Goal: Information Seeking & Learning: Learn about a topic

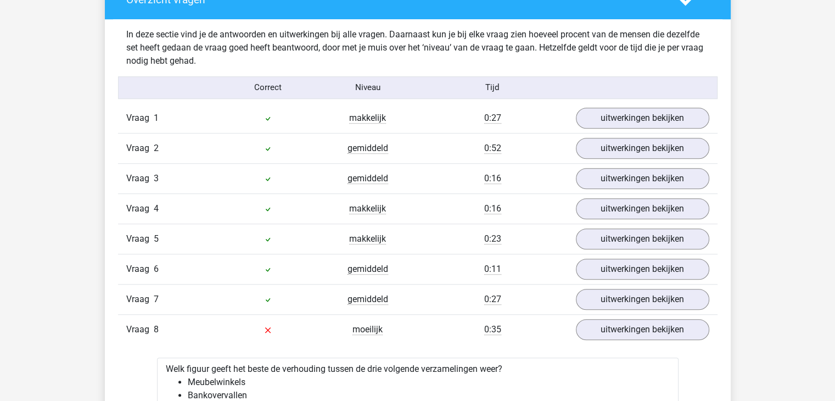
scroll to position [896, 0]
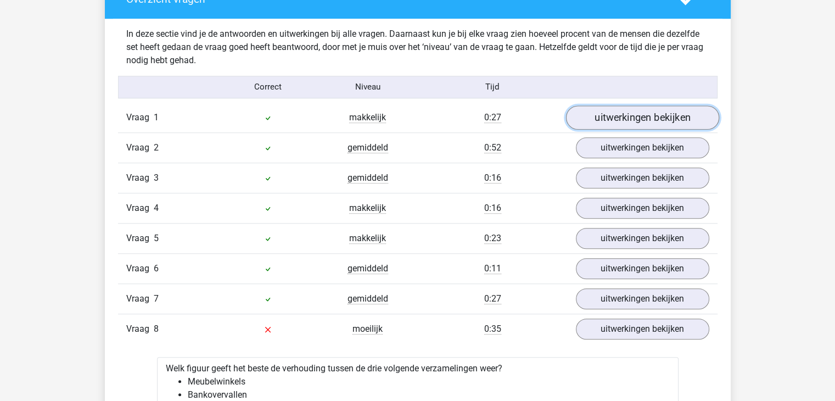
click at [673, 109] on link "uitwerkingen bekijken" at bounding box center [642, 117] width 153 height 24
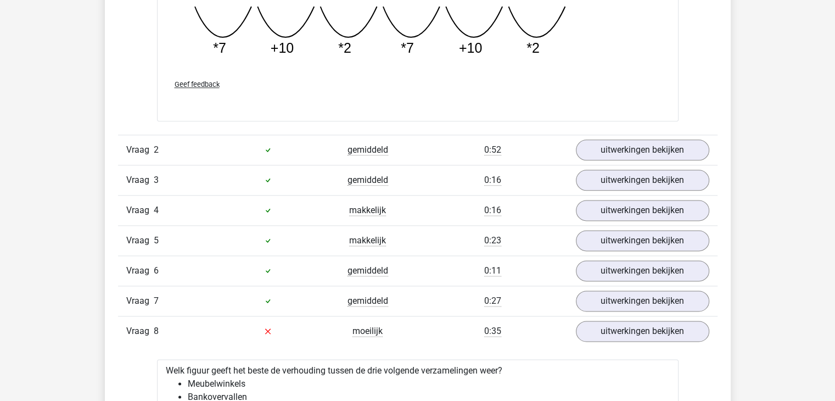
scroll to position [1374, 0]
click at [600, 170] on link "uitwerkingen bekijken" at bounding box center [642, 179] width 153 height 24
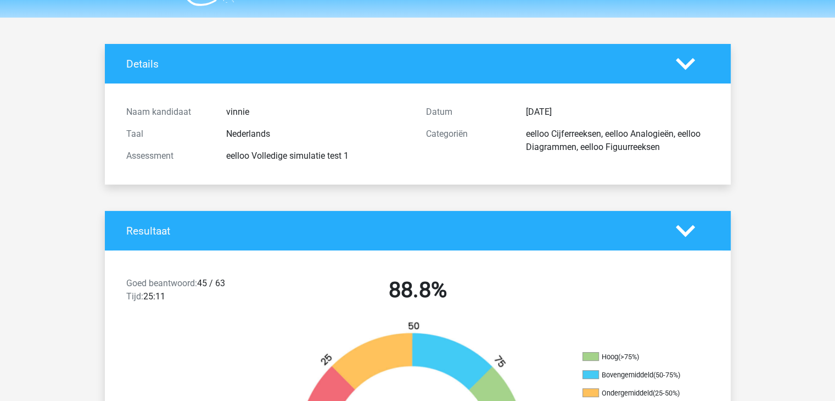
scroll to position [0, 0]
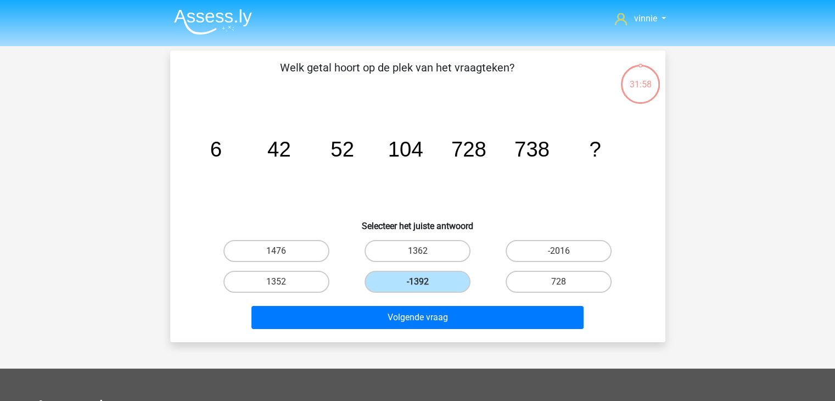
click at [187, 16] on img at bounding box center [213, 22] width 78 height 26
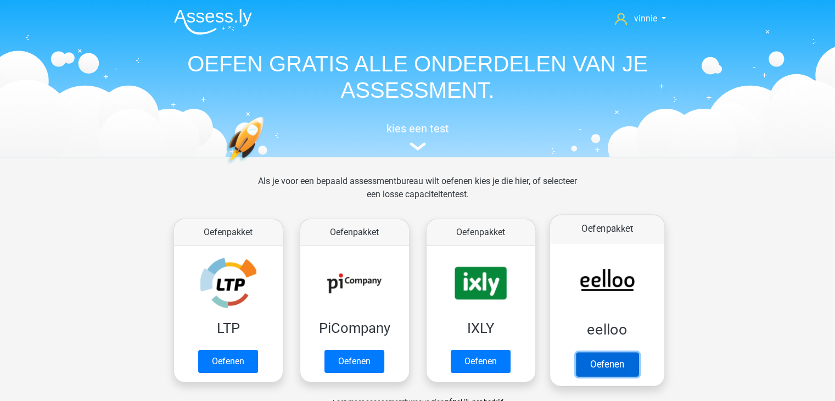
click at [600, 352] on link "Oefenen" at bounding box center [606, 364] width 63 height 24
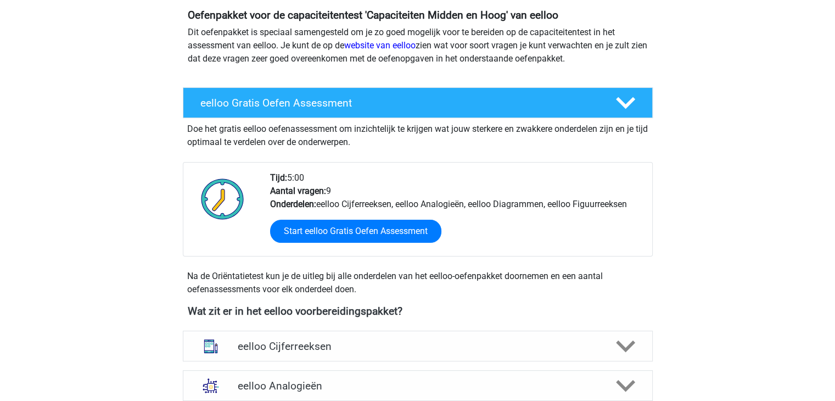
scroll to position [125, 0]
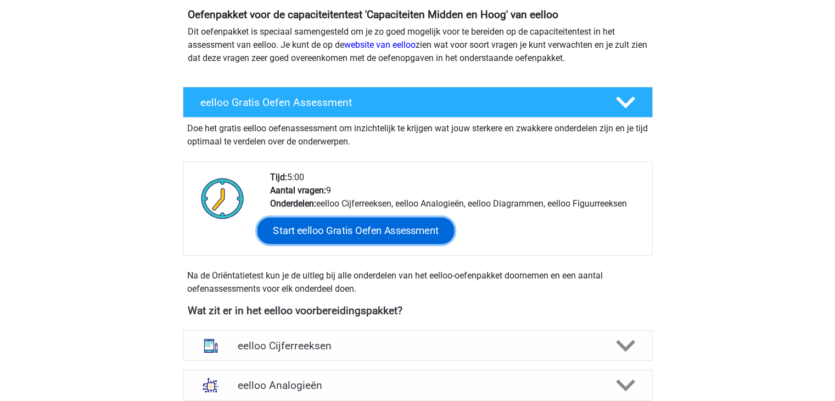
click at [389, 220] on link "Start eelloo Gratis Oefen Assessment" at bounding box center [355, 230] width 197 height 26
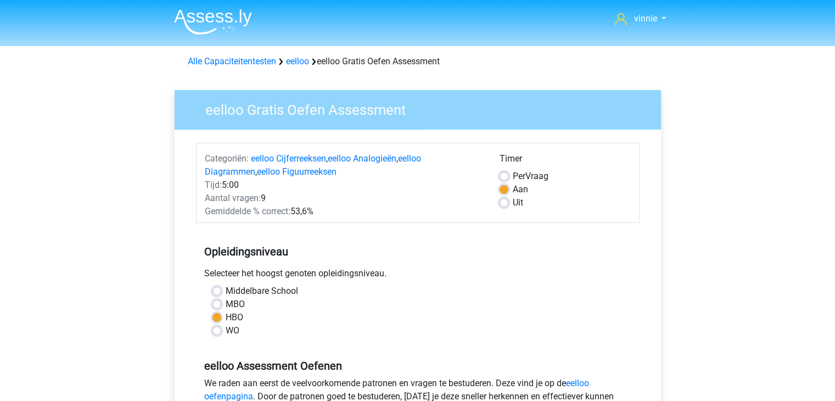
click at [241, 299] on label "MBO" at bounding box center [235, 304] width 19 height 13
click at [221, 299] on input "MBO" at bounding box center [217, 303] width 9 height 11
radio input "true"
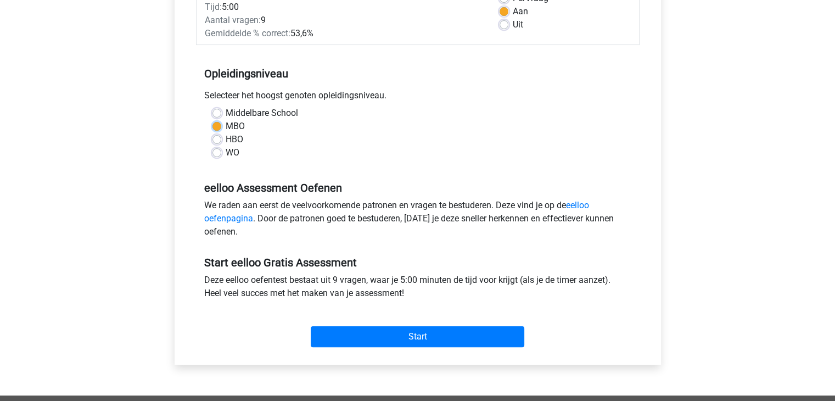
scroll to position [191, 0]
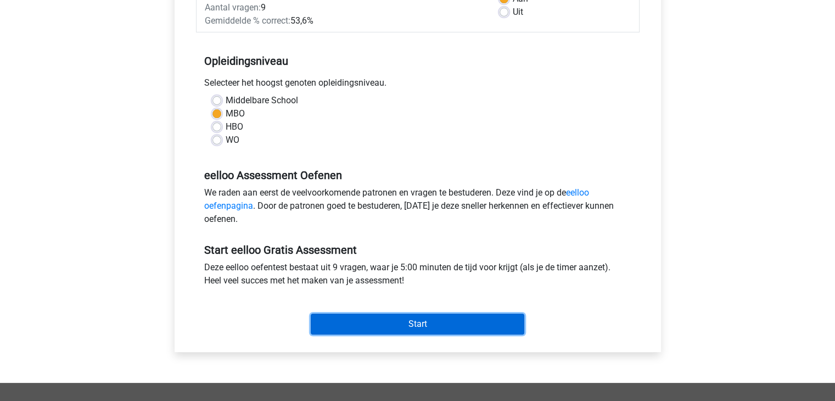
click at [356, 322] on input "Start" at bounding box center [418, 324] width 214 height 21
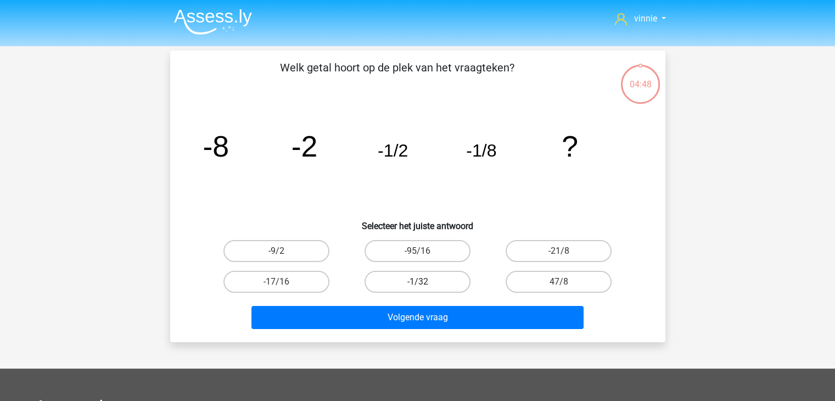
click at [397, 284] on label "-1/32" at bounding box center [418, 282] width 106 height 22
click at [417, 284] on input "-1/32" at bounding box center [420, 285] width 7 height 7
radio input "true"
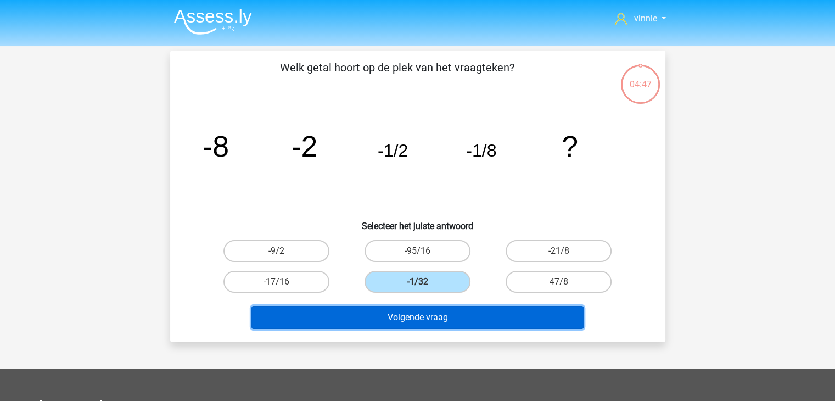
click at [395, 308] on button "Volgende vraag" at bounding box center [417, 317] width 332 height 23
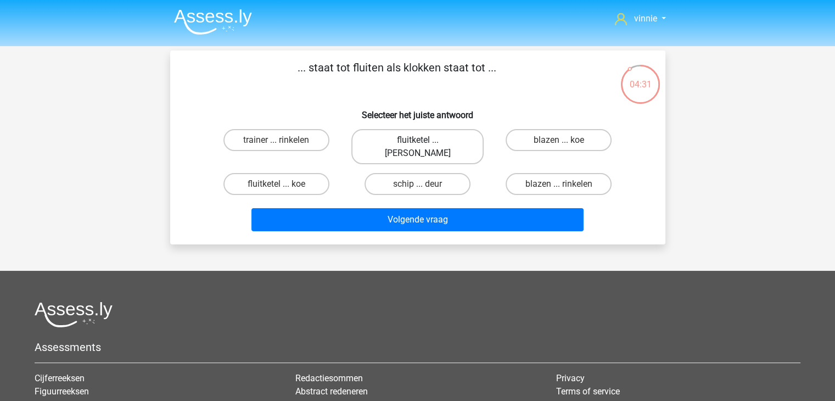
click at [411, 145] on label "fluitketel ... luiden" at bounding box center [417, 146] width 132 height 35
click at [417, 145] on input "fluitketel ... luiden" at bounding box center [420, 143] width 7 height 7
radio input "true"
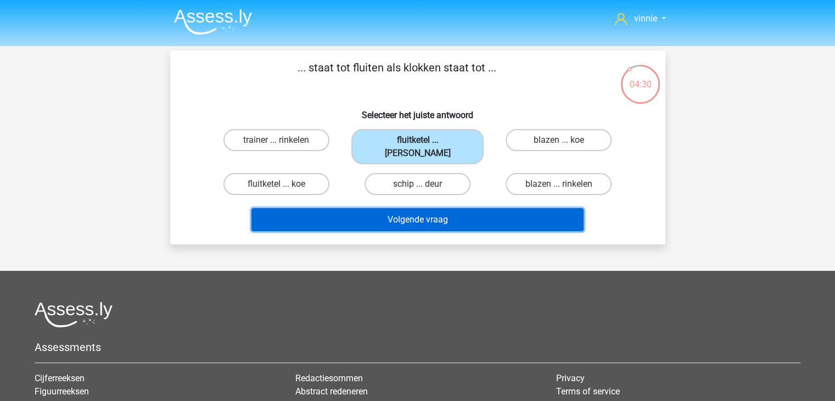
click at [428, 208] on button "Volgende vraag" at bounding box center [417, 219] width 332 height 23
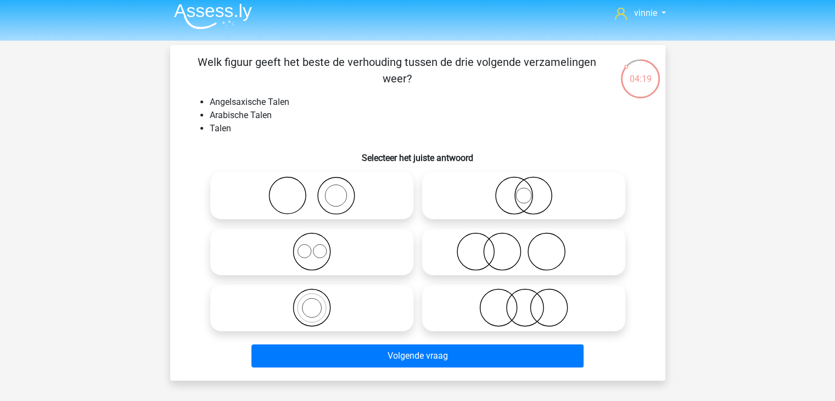
scroll to position [12, 0]
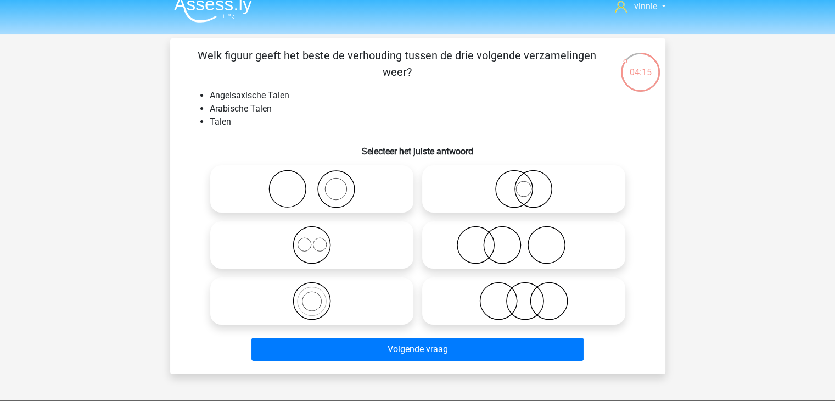
click at [507, 174] on icon at bounding box center [524, 189] width 194 height 38
click at [524, 176] on input "radio" at bounding box center [527, 179] width 7 height 7
radio input "true"
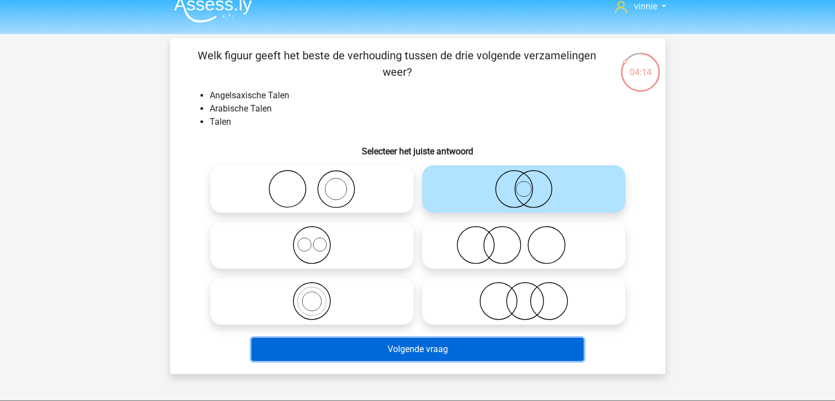
click at [456, 351] on button "Volgende vraag" at bounding box center [417, 349] width 332 height 23
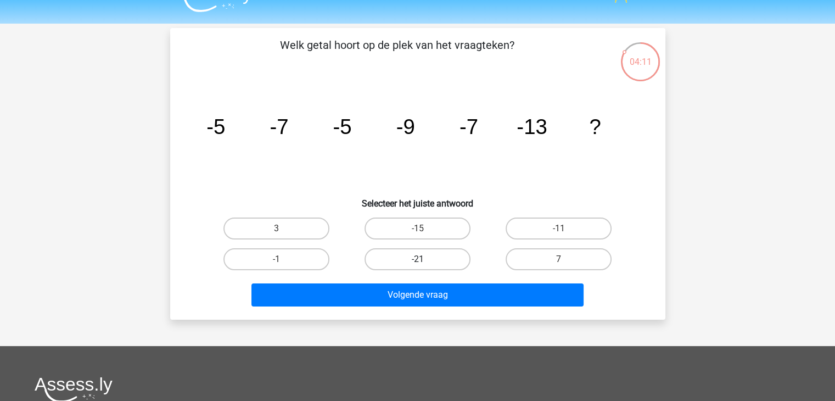
scroll to position [22, 0]
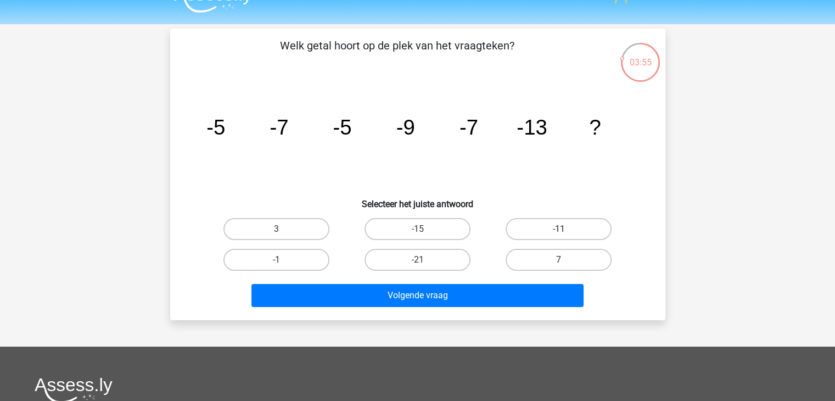
click at [544, 227] on label "-11" at bounding box center [559, 229] width 106 height 22
click at [559, 229] on input "-11" at bounding box center [562, 232] width 7 height 7
radio input "true"
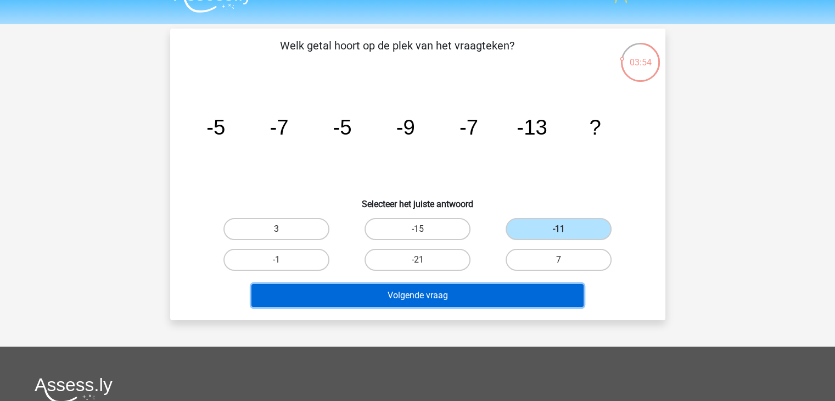
click at [501, 304] on button "Volgende vraag" at bounding box center [417, 295] width 332 height 23
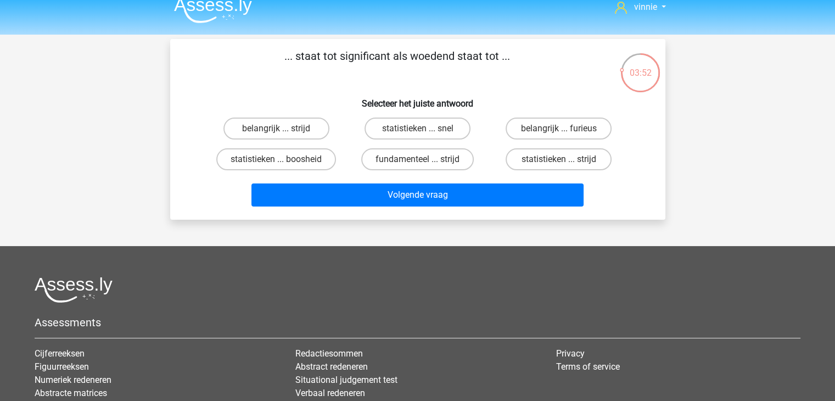
scroll to position [11, 0]
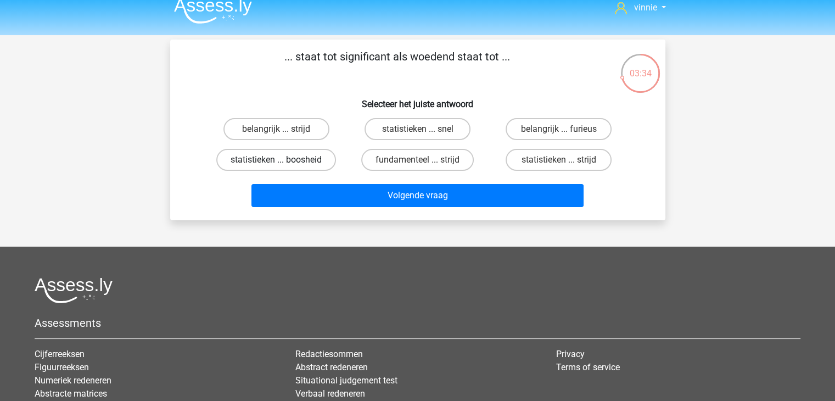
click at [320, 159] on label "statistieken ... boosheid" at bounding box center [276, 160] width 120 height 22
click at [283, 160] on input "statistieken ... boosheid" at bounding box center [279, 163] width 7 height 7
radio input "true"
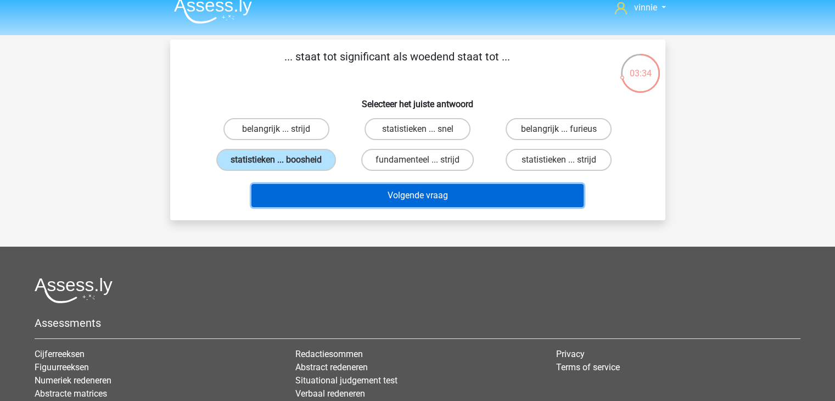
click at [360, 204] on button "Volgende vraag" at bounding box center [417, 195] width 332 height 23
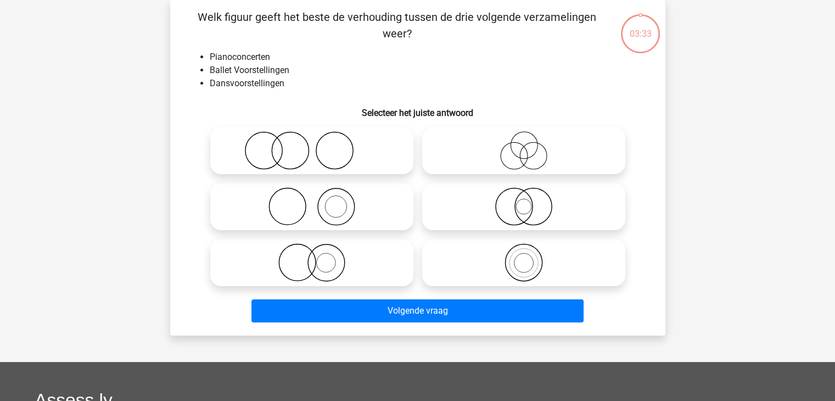
scroll to position [23, 0]
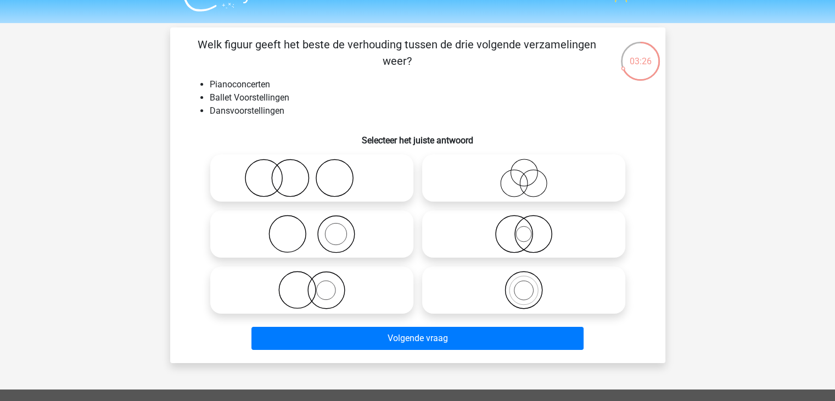
click at [505, 172] on icon at bounding box center [524, 178] width 194 height 38
click at [524, 172] on input "radio" at bounding box center [527, 168] width 7 height 7
radio input "true"
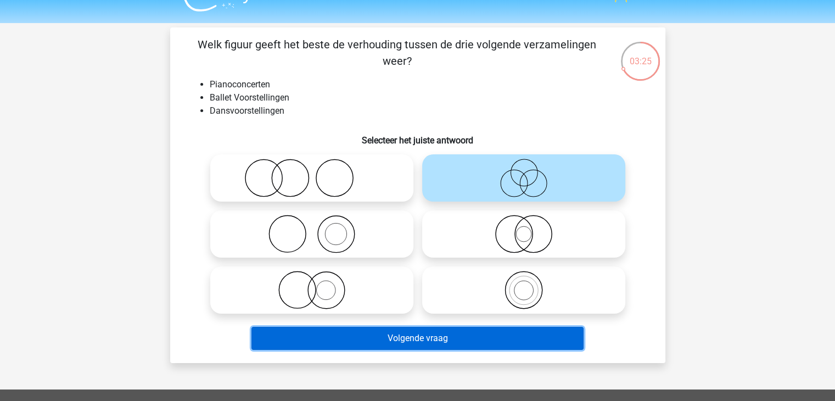
click at [463, 340] on button "Volgende vraag" at bounding box center [417, 338] width 332 height 23
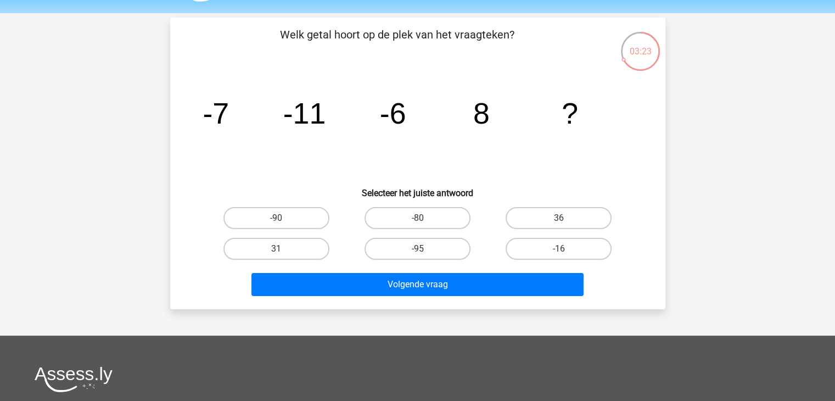
scroll to position [32, 0]
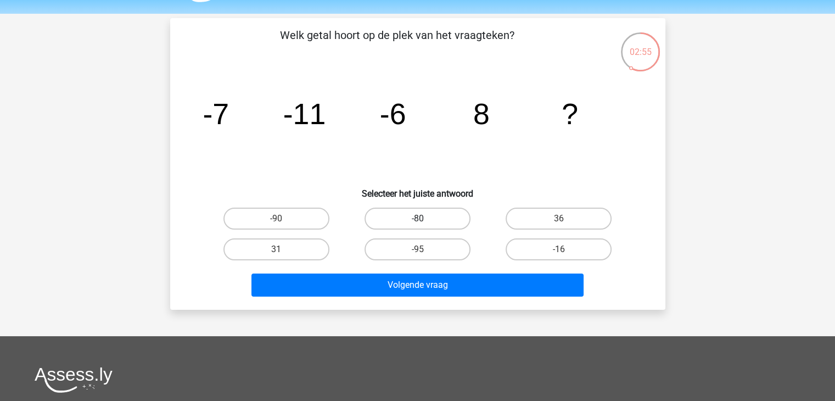
click at [406, 212] on label "-80" at bounding box center [418, 219] width 106 height 22
click at [417, 219] on input "-80" at bounding box center [420, 222] width 7 height 7
radio input "true"
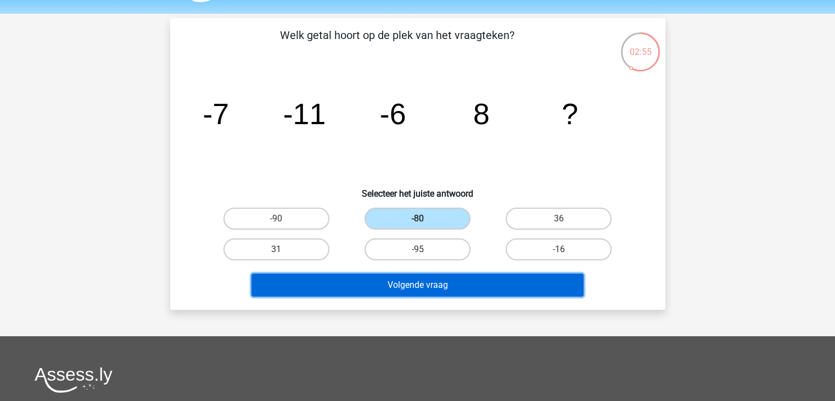
click at [404, 281] on button "Volgende vraag" at bounding box center [417, 284] width 332 height 23
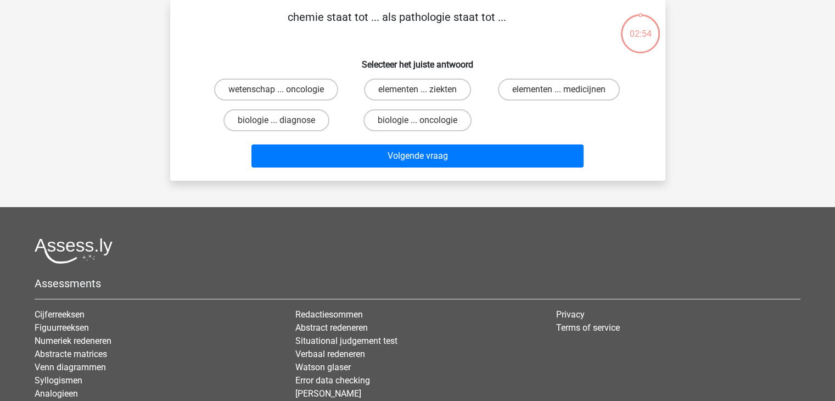
scroll to position [0, 0]
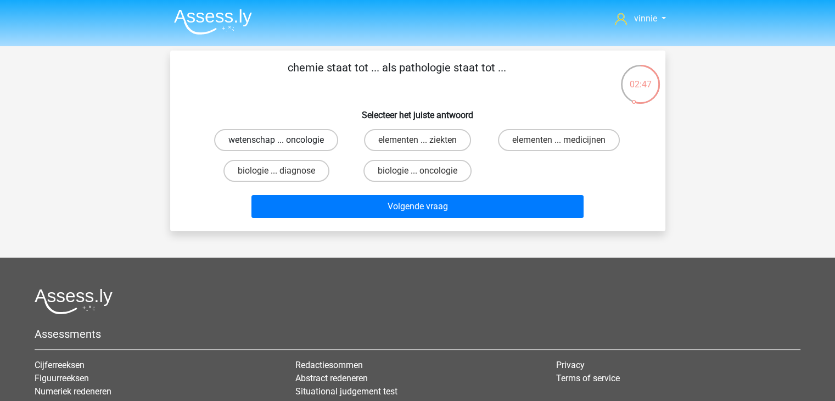
click at [316, 138] on label "wetenschap ... oncologie" at bounding box center [276, 140] width 124 height 22
click at [283, 140] on input "wetenschap ... oncologie" at bounding box center [279, 143] width 7 height 7
radio input "true"
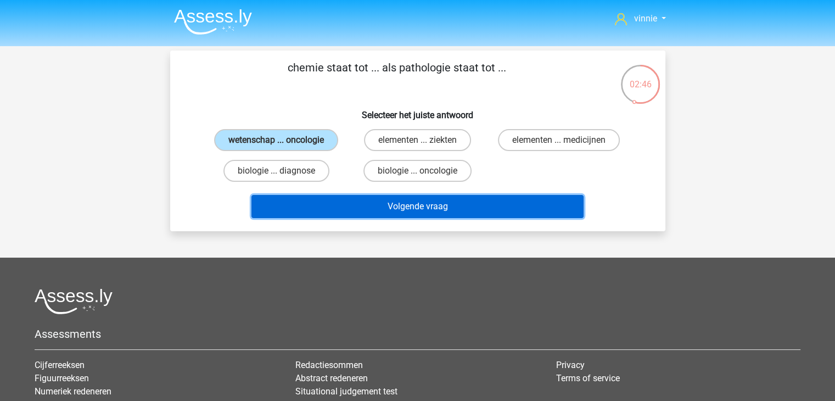
click at [347, 207] on button "Volgende vraag" at bounding box center [417, 206] width 332 height 23
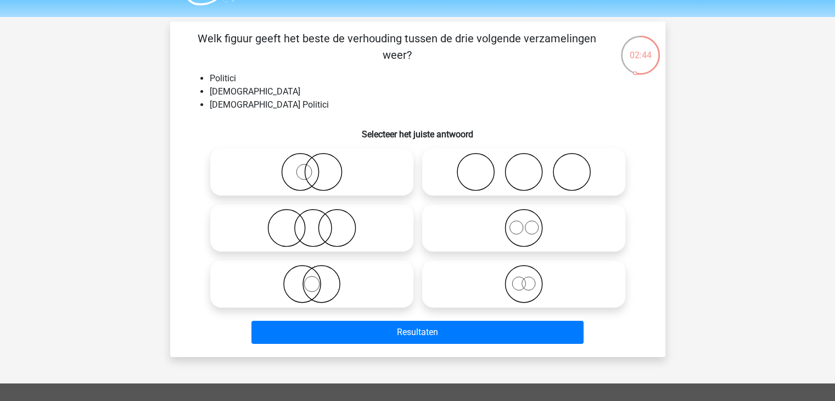
scroll to position [29, 0]
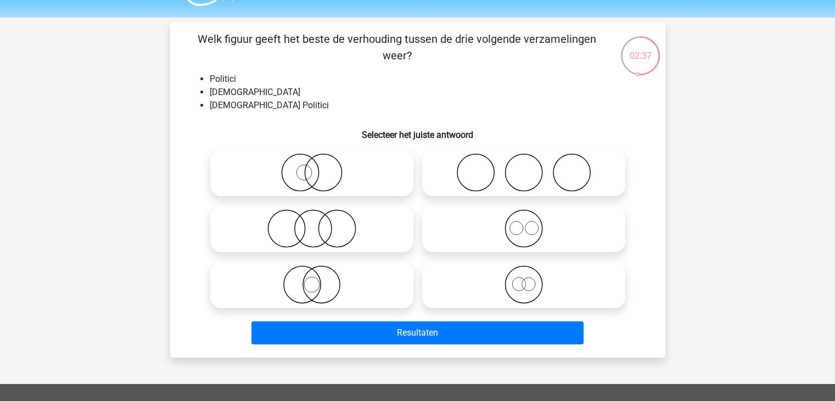
click at [483, 279] on icon at bounding box center [524, 284] width 194 height 38
click at [524, 279] on input "radio" at bounding box center [527, 275] width 7 height 7
radio input "true"
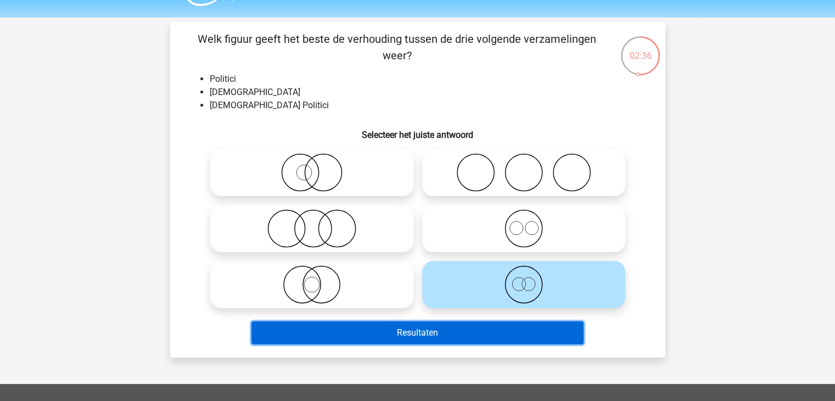
click at [450, 341] on button "Resultaten" at bounding box center [417, 332] width 332 height 23
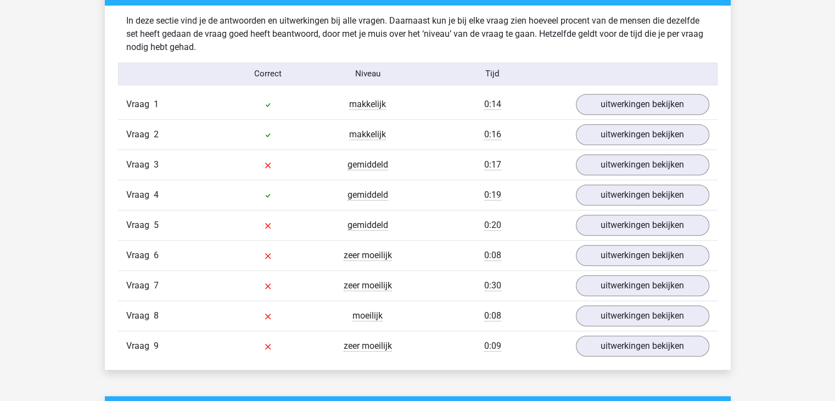
scroll to position [910, 0]
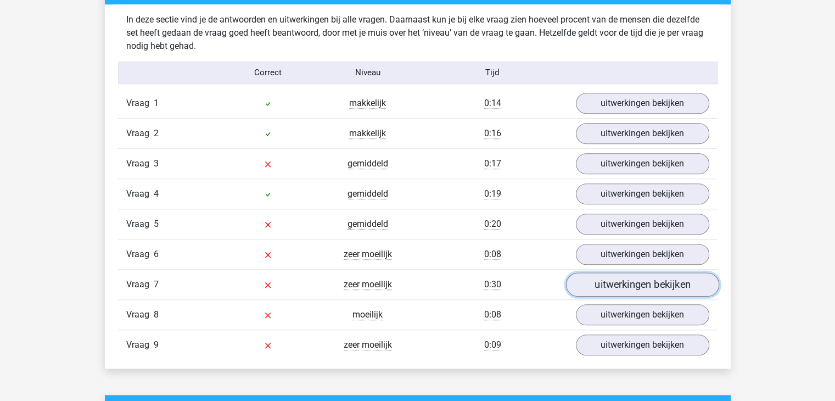
click at [631, 278] on link "uitwerkingen bekijken" at bounding box center [642, 284] width 153 height 24
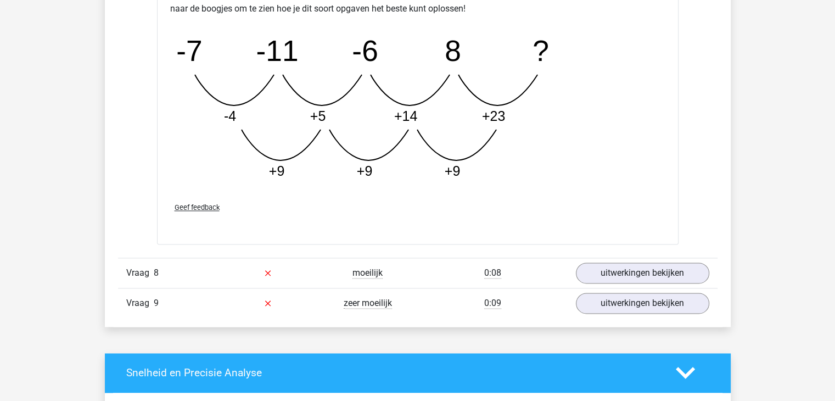
scroll to position [1513, 0]
click at [594, 276] on link "uitwerkingen bekijken" at bounding box center [642, 273] width 153 height 24
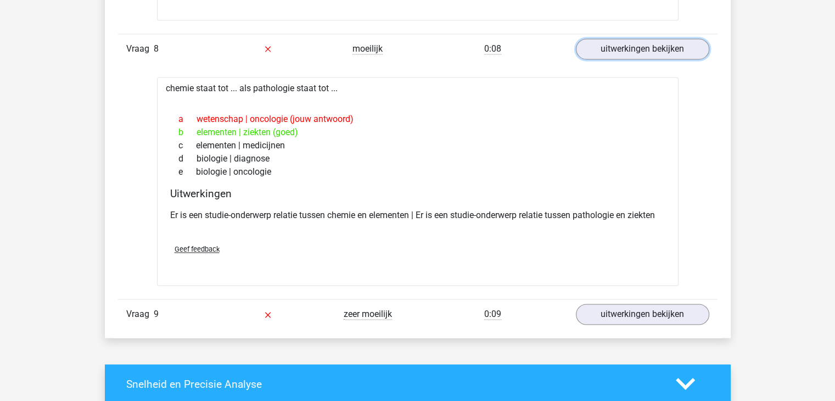
scroll to position [1765, 0]
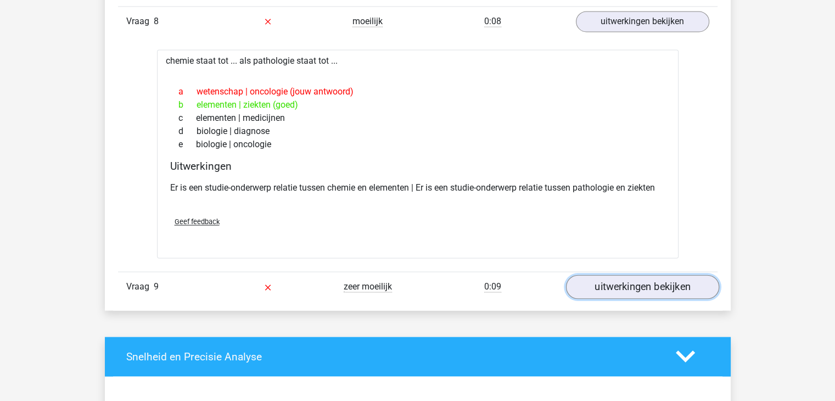
click at [643, 287] on link "uitwerkingen bekijken" at bounding box center [642, 287] width 153 height 24
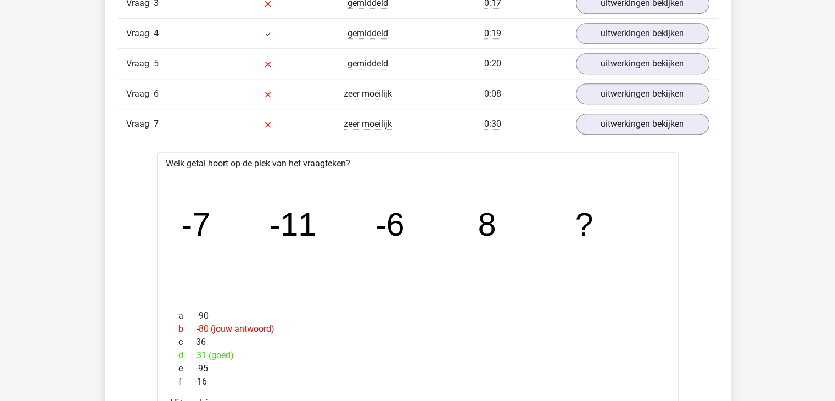
scroll to position [946, 0]
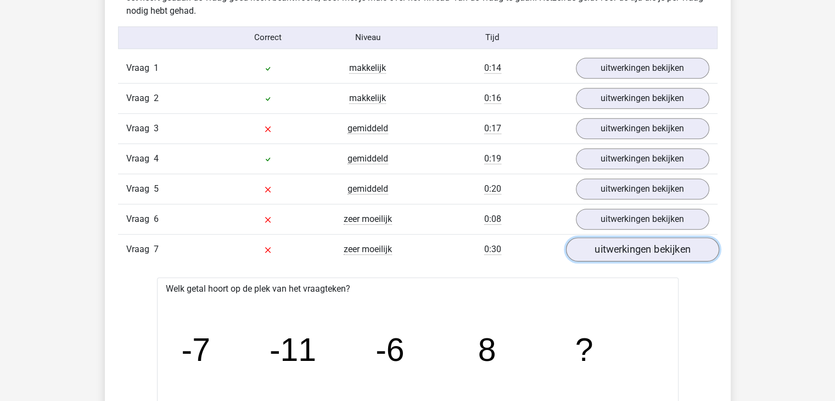
click at [620, 241] on link "uitwerkingen bekijken" at bounding box center [642, 249] width 153 height 24
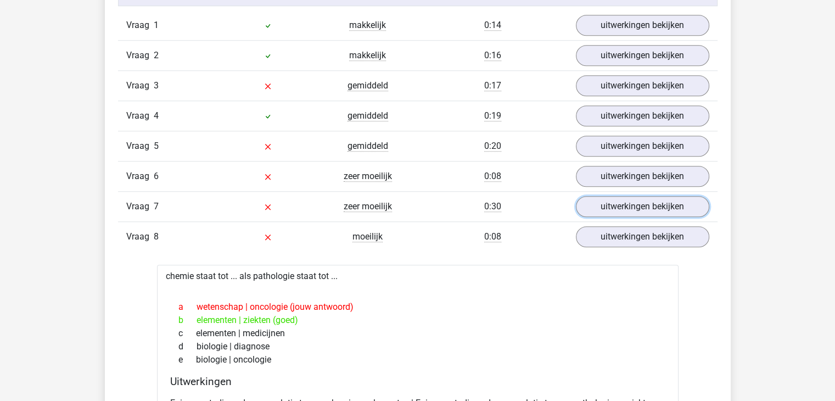
scroll to position [986, 0]
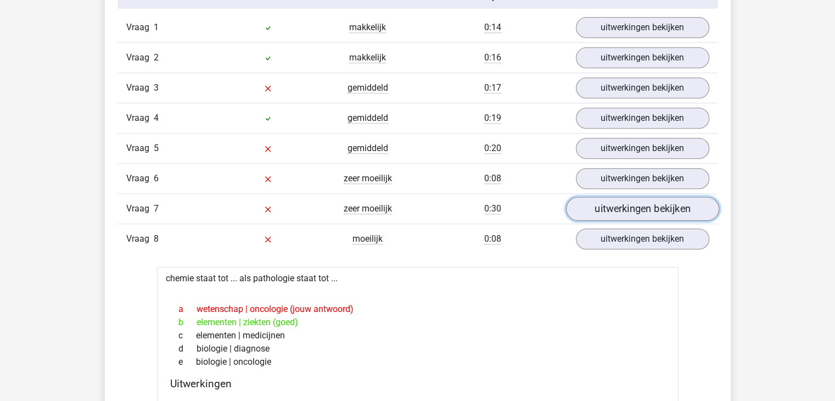
click at [607, 210] on link "uitwerkingen bekijken" at bounding box center [642, 209] width 153 height 24
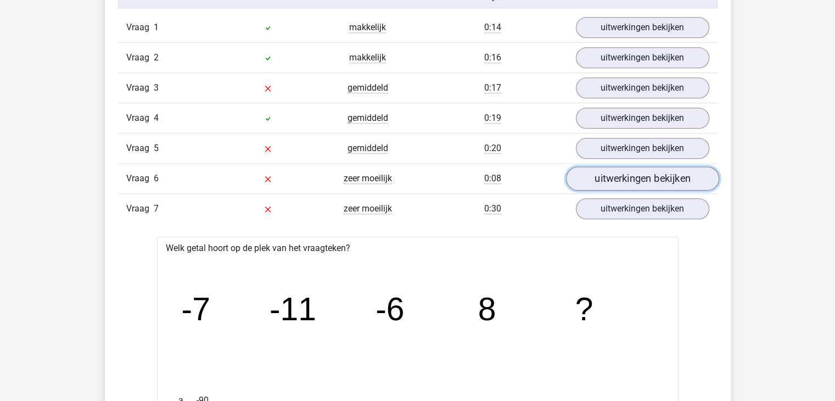
click at [596, 176] on link "uitwerkingen bekijken" at bounding box center [642, 178] width 153 height 24
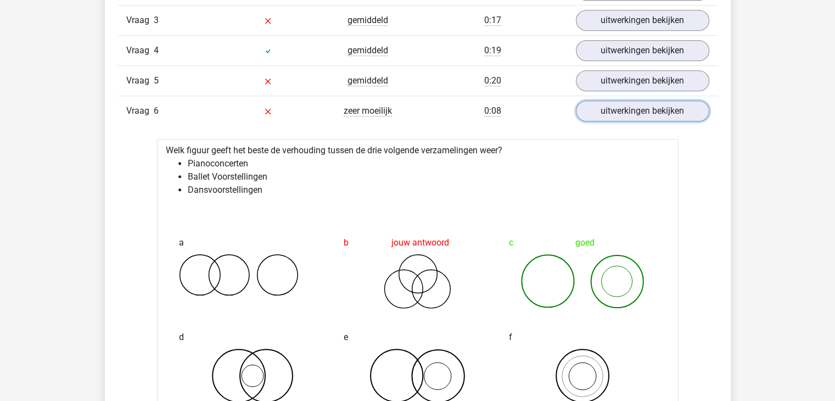
scroll to position [1052, 0]
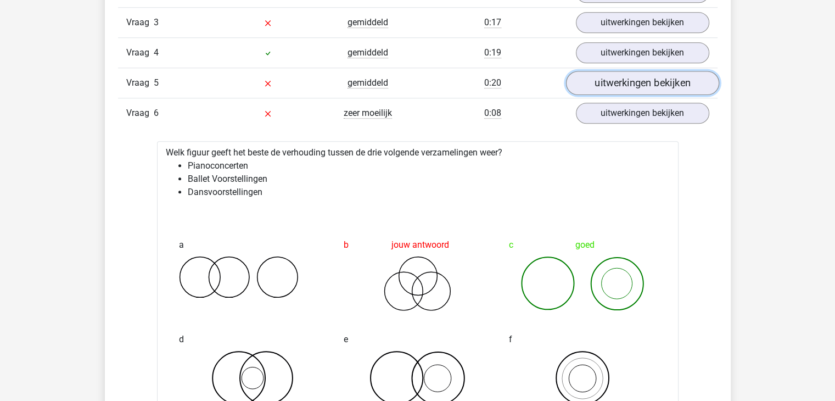
click at [599, 82] on link "uitwerkingen bekijken" at bounding box center [642, 83] width 153 height 24
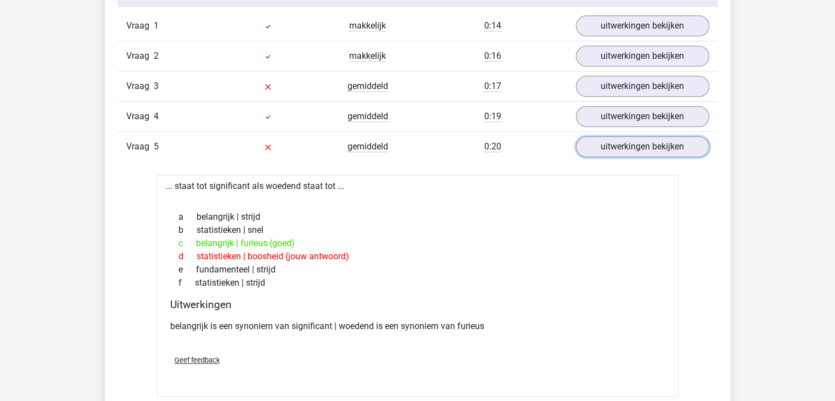
scroll to position [982, 0]
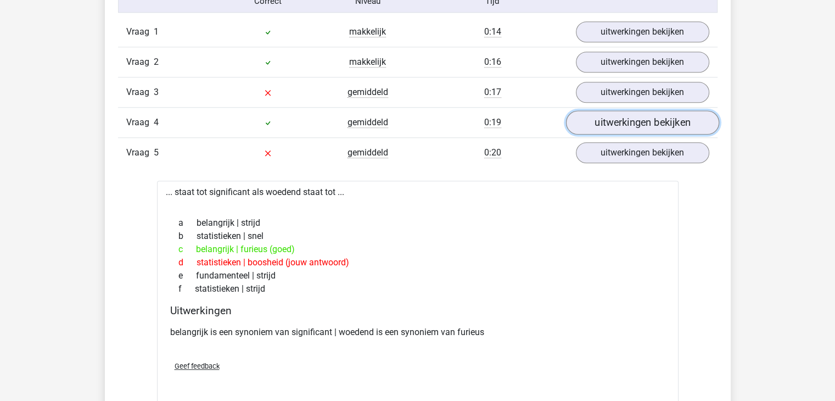
click at [608, 112] on link "uitwerkingen bekijken" at bounding box center [642, 122] width 153 height 24
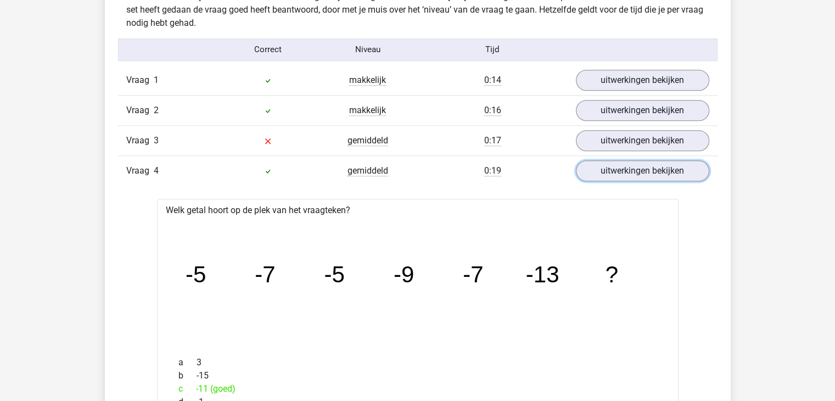
scroll to position [933, 0]
click at [592, 139] on link "uitwerkingen bekijken" at bounding box center [642, 141] width 153 height 24
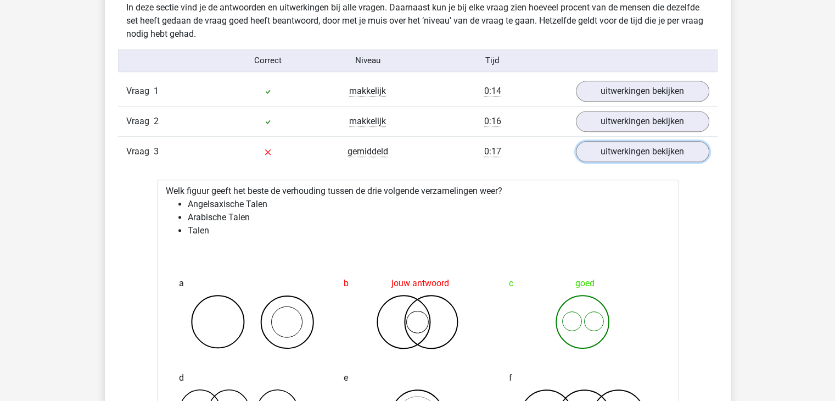
scroll to position [920, 0]
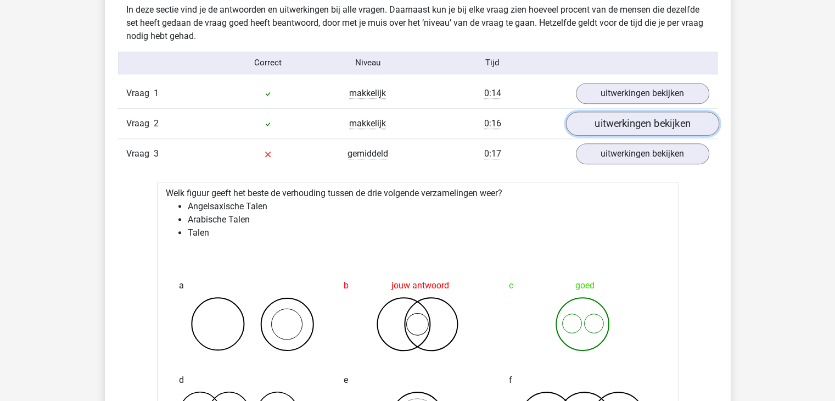
click at [580, 120] on link "uitwerkingen bekijken" at bounding box center [642, 123] width 153 height 24
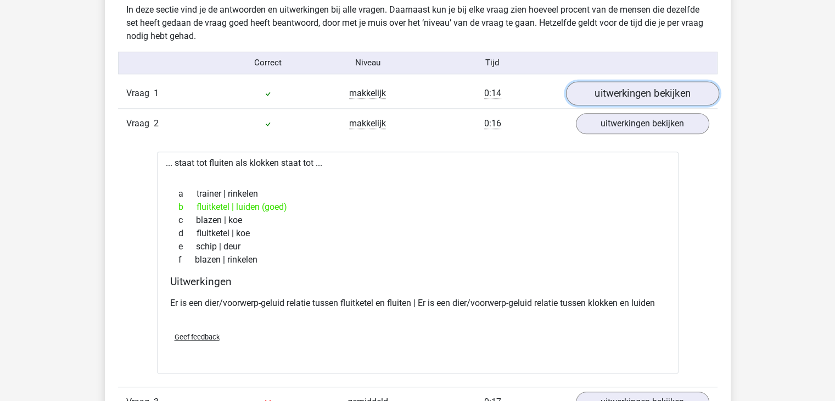
click at [602, 100] on link "uitwerkingen bekijken" at bounding box center [642, 93] width 153 height 24
